Goal: Information Seeking & Learning: Learn about a topic

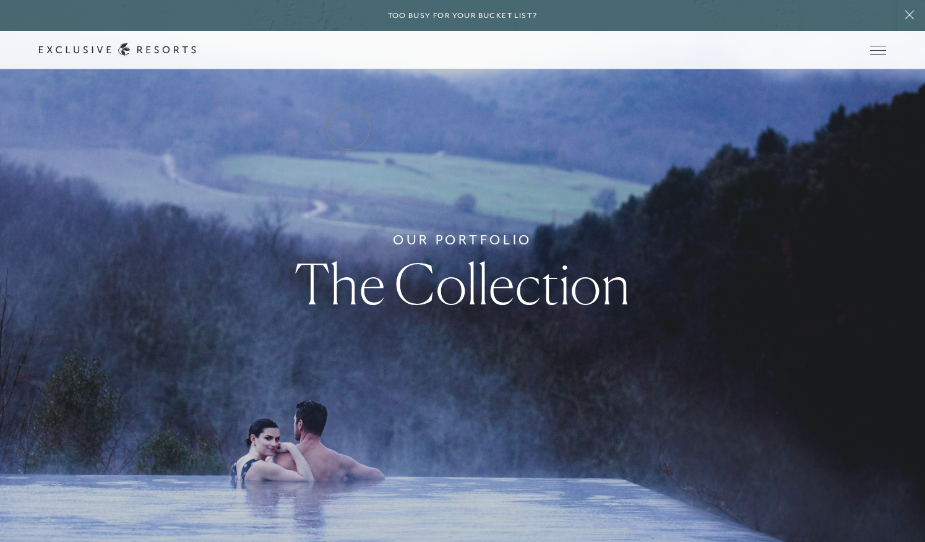
click at [0, 0] on link "Residence Collection" at bounding box center [0, 0] width 0 height 0
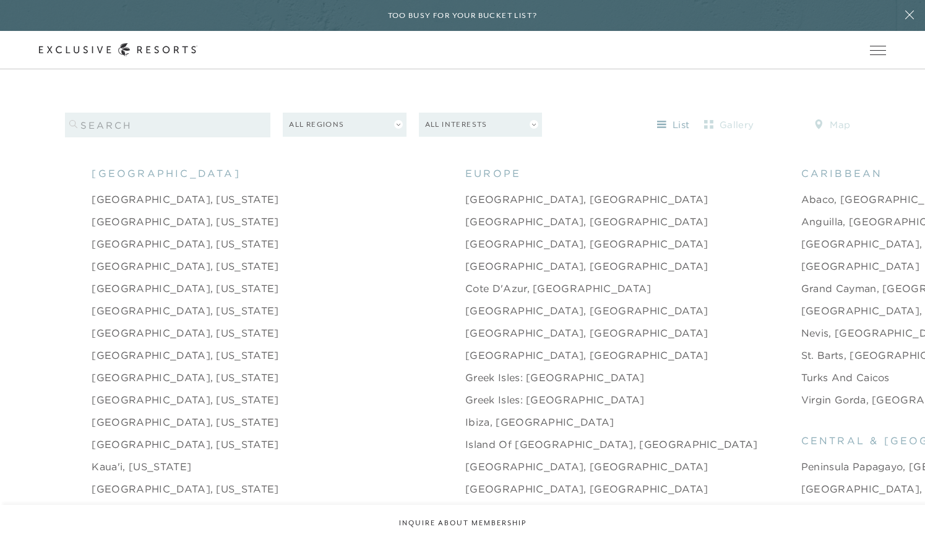
scroll to position [1287, 0]
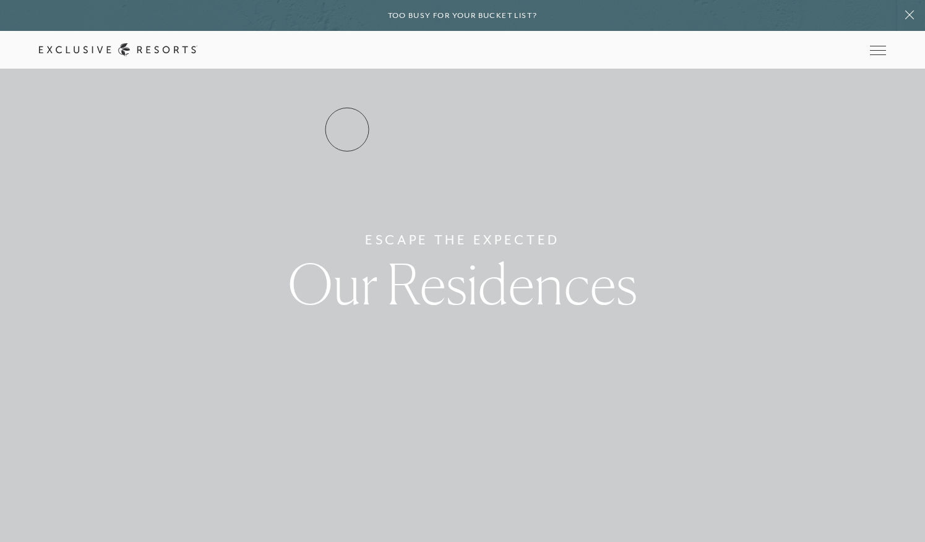
click at [0, 0] on link "Residence Collection" at bounding box center [0, 0] width 0 height 0
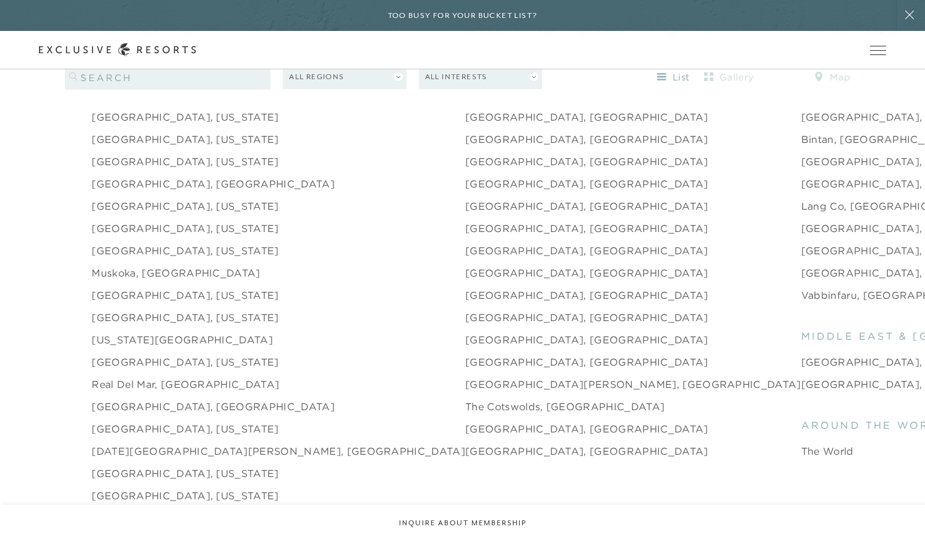
scroll to position [1725, 0]
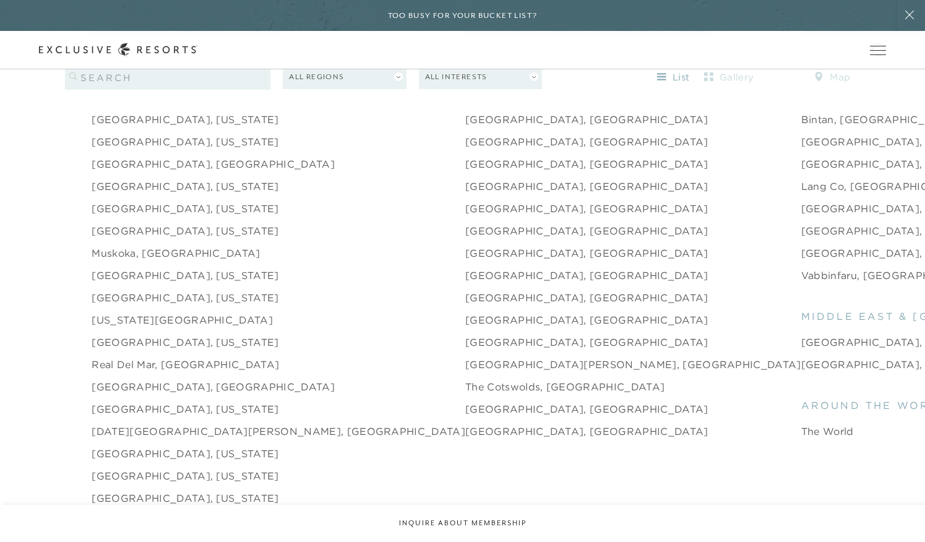
click at [0, 0] on div "Member Login" at bounding box center [0, 0] width 0 height 0
click at [0, 0] on icon at bounding box center [0, 0] width 0 height 0
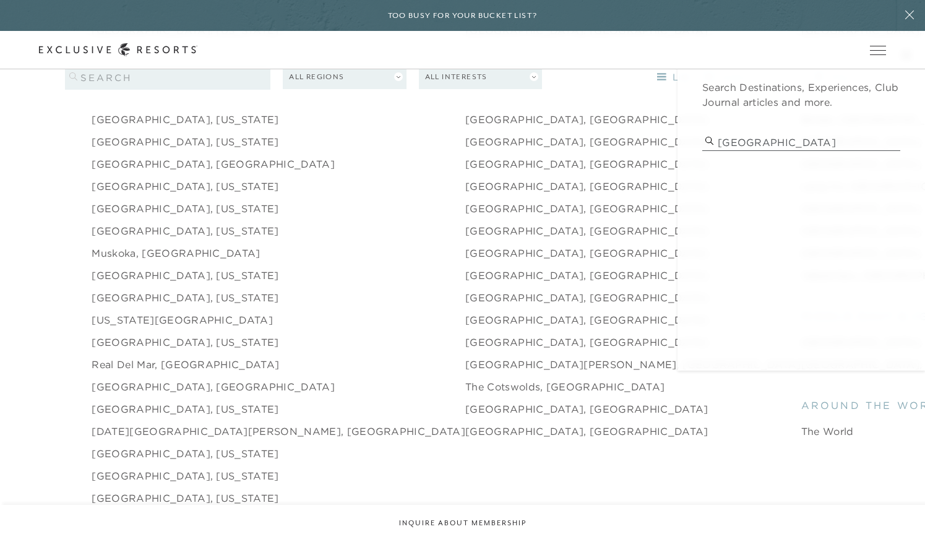
type input "switzerland"
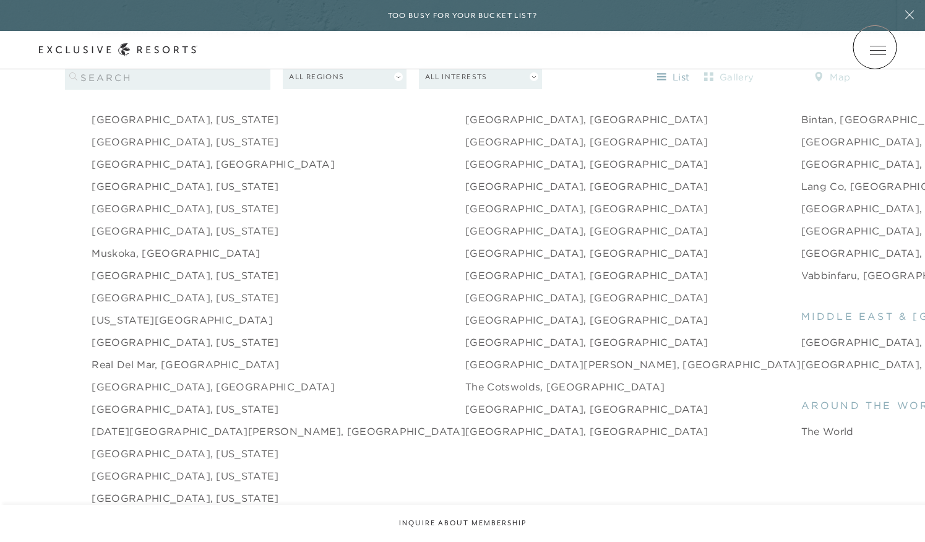
click at [0, 0] on div "Member Login" at bounding box center [0, 0] width 0 height 0
click at [0, 0] on icon at bounding box center [0, 0] width 0 height 0
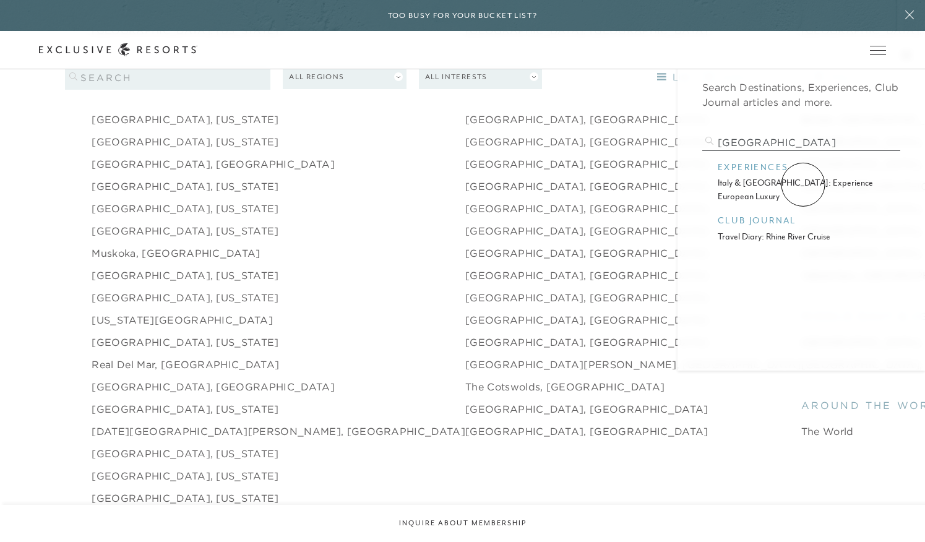
click at [803, 184] on p "italy & switzerland: experience european luxury" at bounding box center [800, 189] width 167 height 27
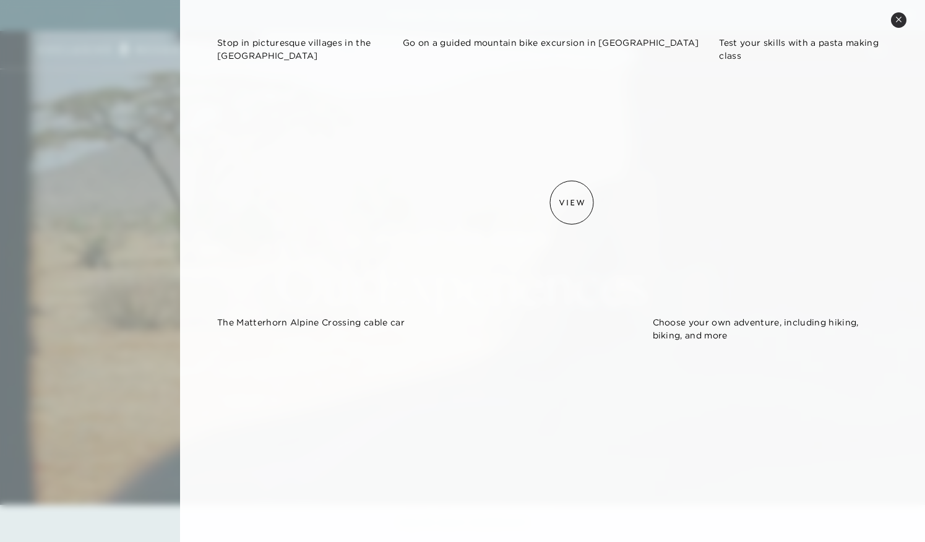
scroll to position [1074, 0]
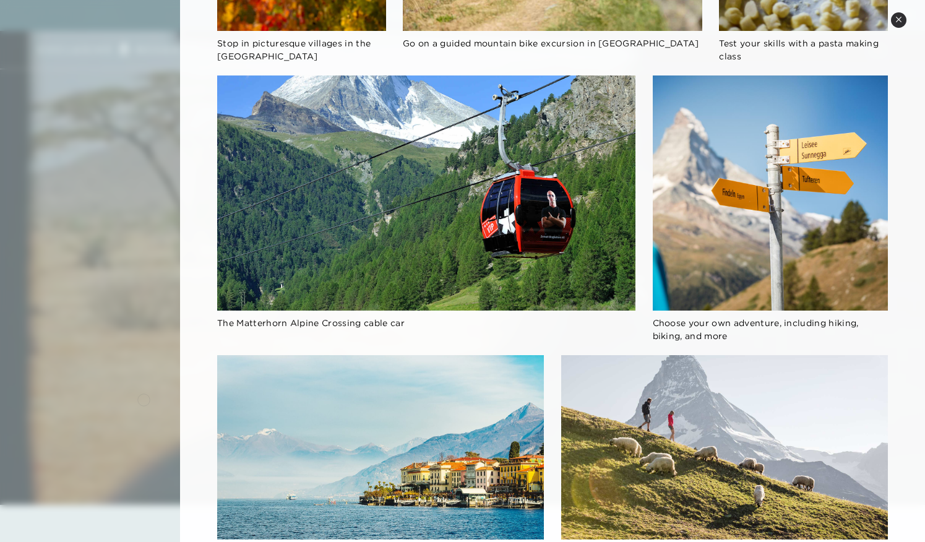
click at [143, 398] on div at bounding box center [462, 271] width 925 height 542
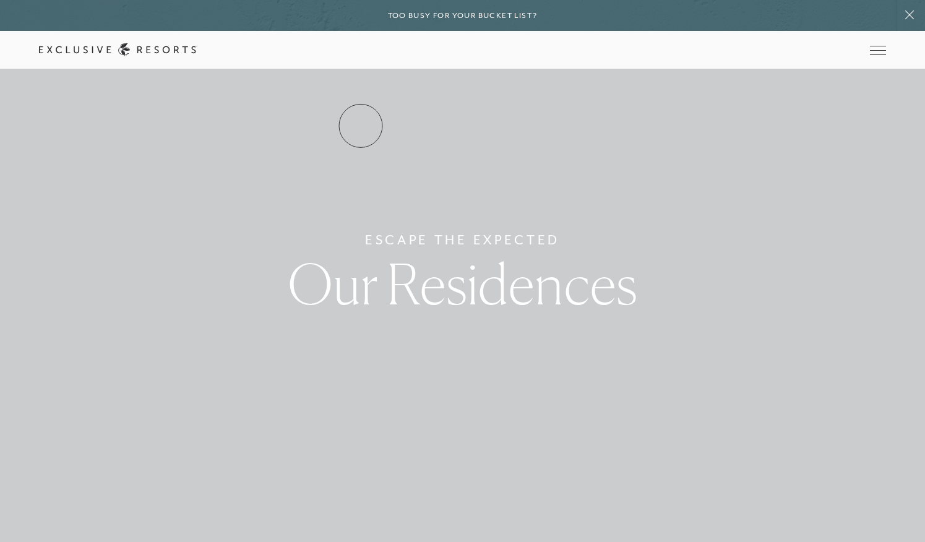
click at [0, 0] on link "Residence Collection" at bounding box center [0, 0] width 0 height 0
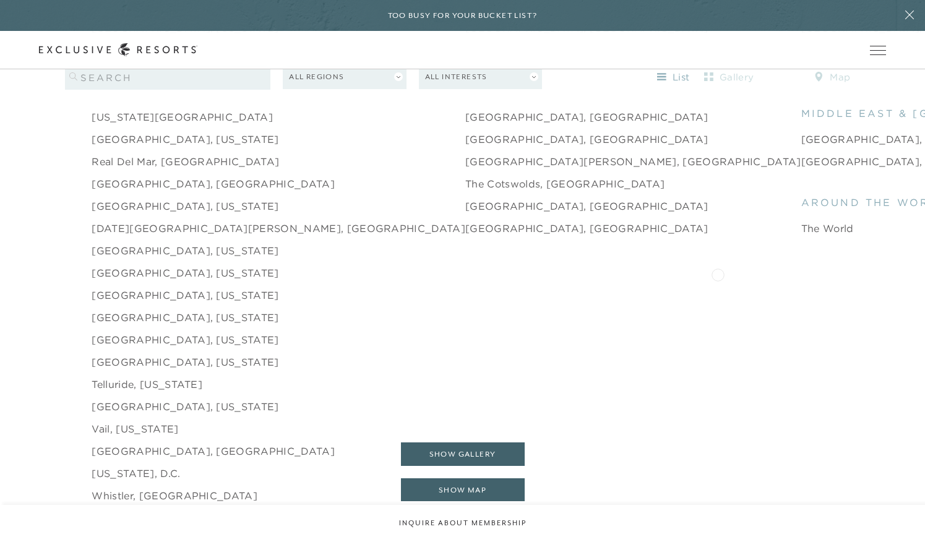
scroll to position [1926, 0]
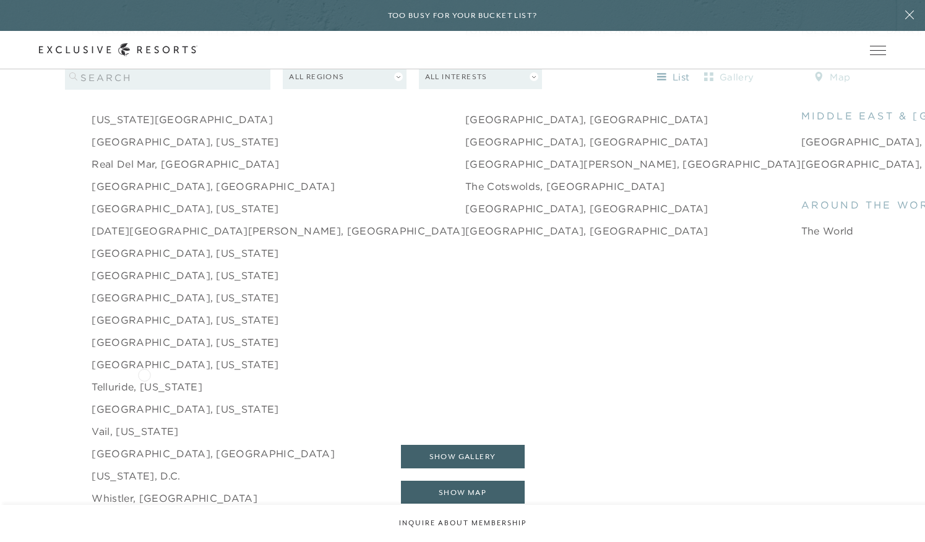
click at [144, 379] on link "Telluride, Colorado" at bounding box center [147, 386] width 111 height 15
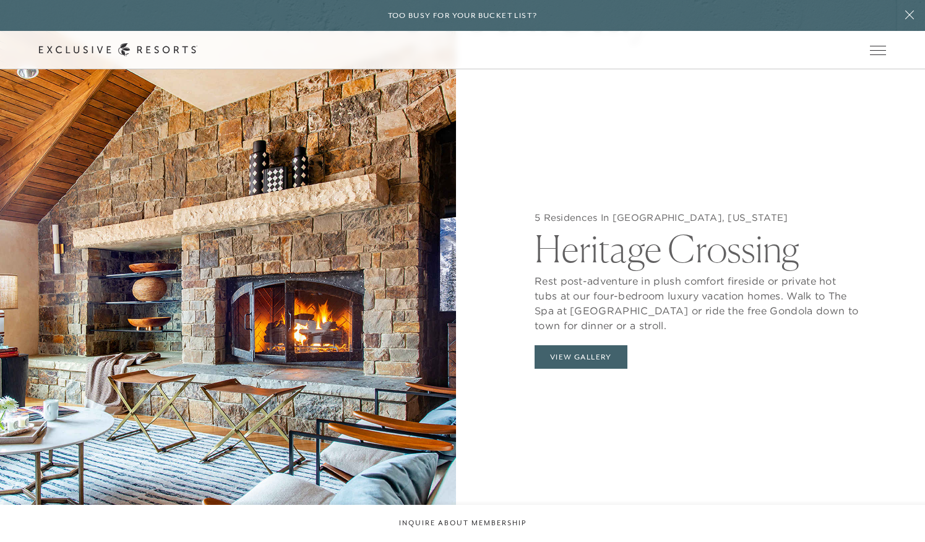
scroll to position [1273, 0]
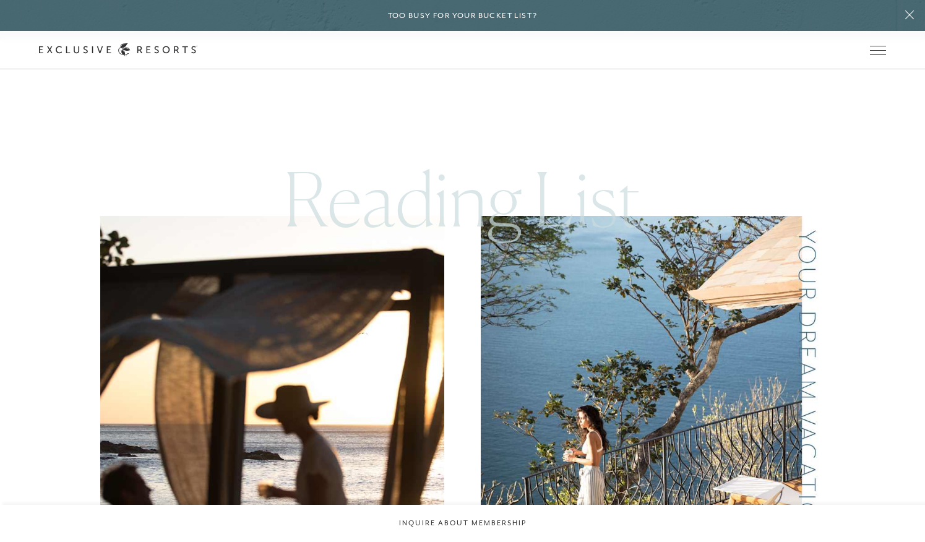
scroll to position [808, 0]
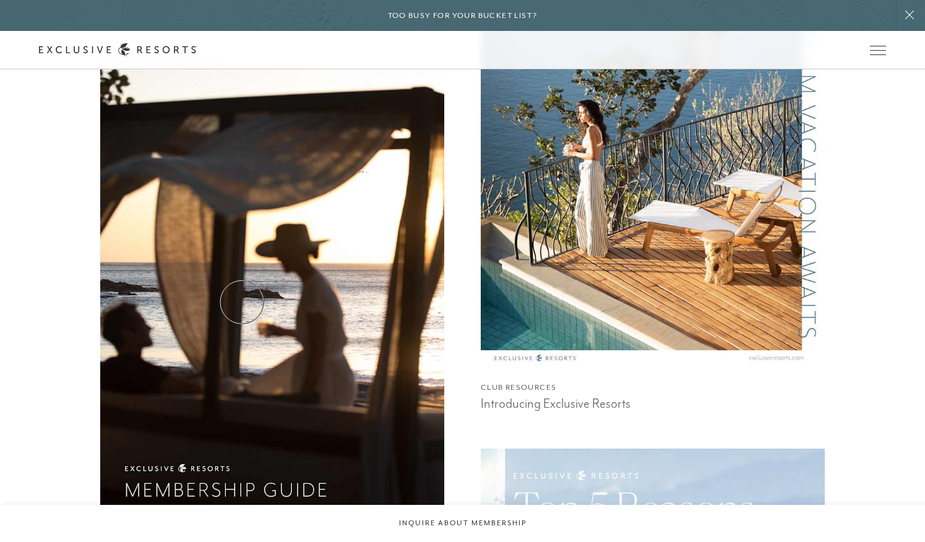
click at [242, 302] on img at bounding box center [272, 284] width 378 height 505
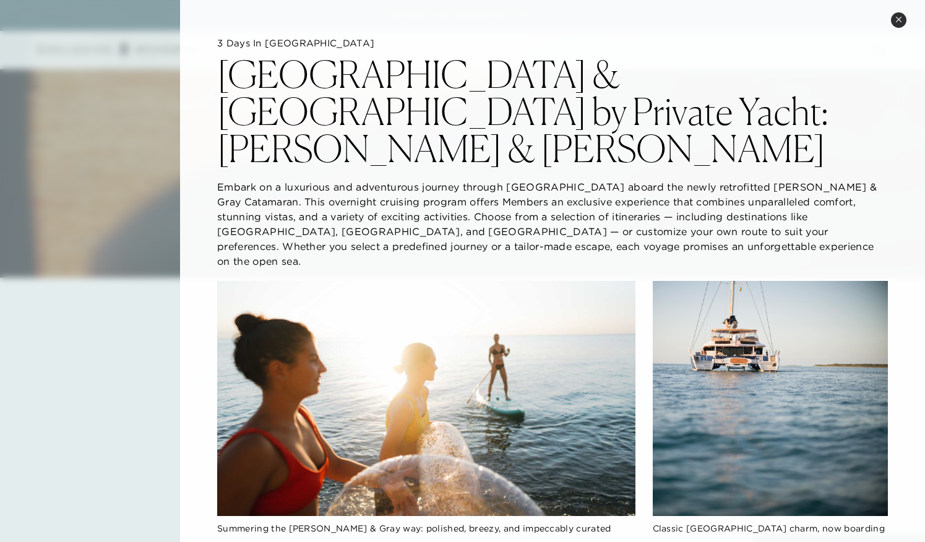
scroll to position [438, 0]
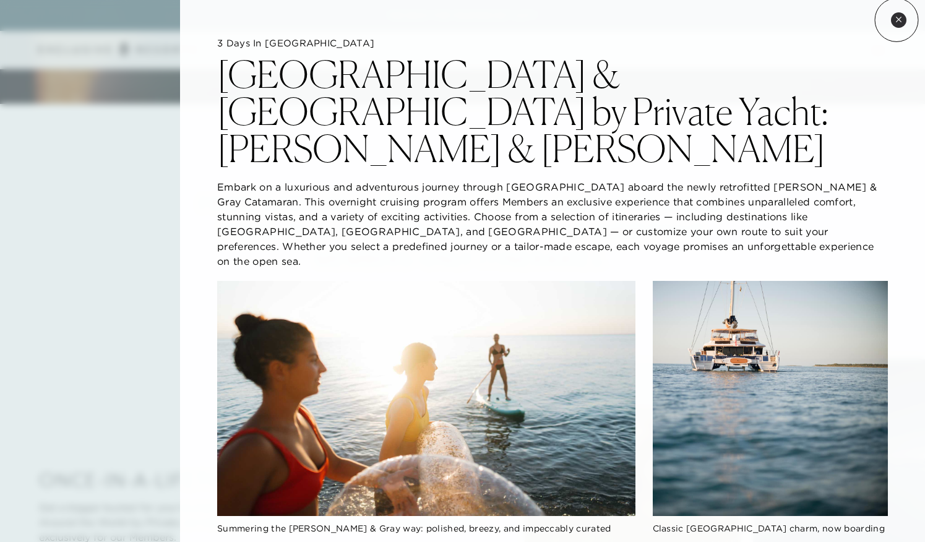
click at [896, 20] on icon at bounding box center [898, 19] width 7 height 7
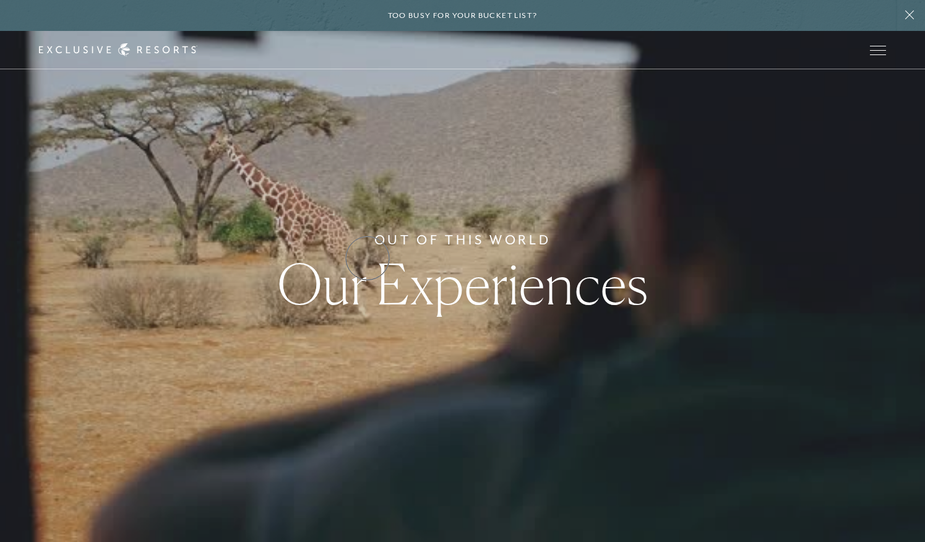
click at [367, 258] on h1 "Our Experiences" at bounding box center [462, 284] width 370 height 56
